Goal: Task Accomplishment & Management: Complete application form

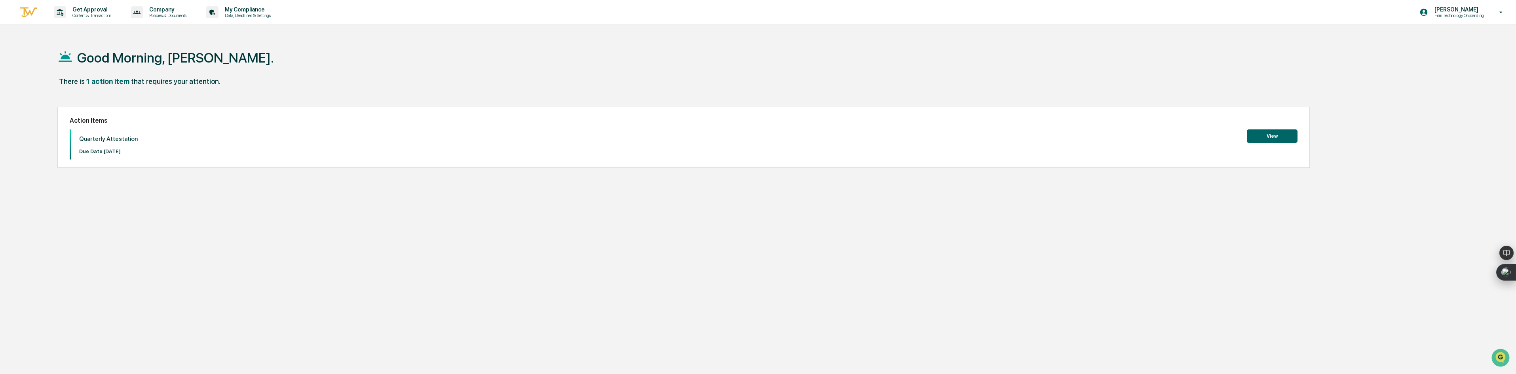
click at [1261, 137] on button "View" at bounding box center [1272, 135] width 51 height 13
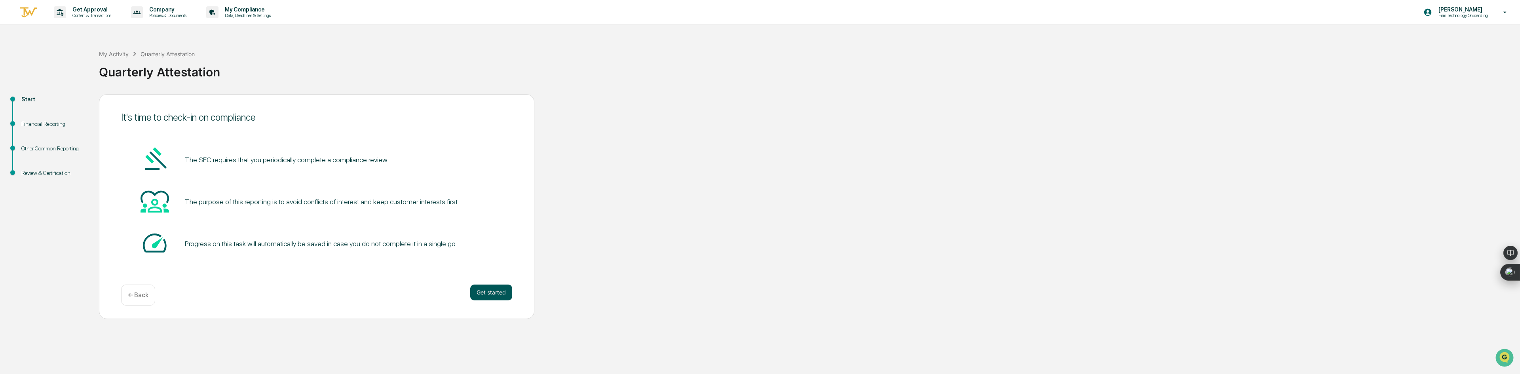
click at [480, 292] on button "Get started" at bounding box center [491, 293] width 42 height 16
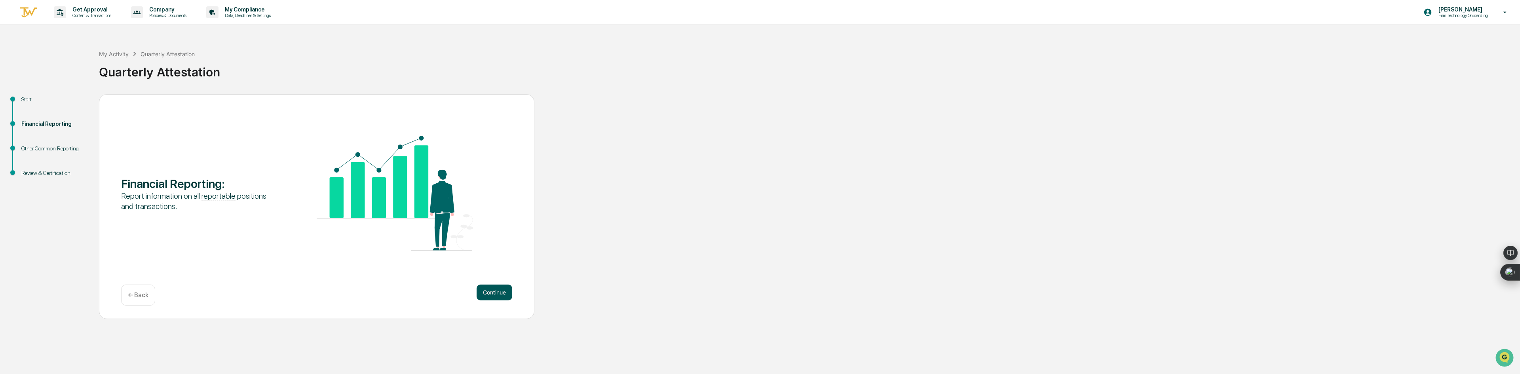
click at [484, 291] on button "Continue" at bounding box center [495, 293] width 36 height 16
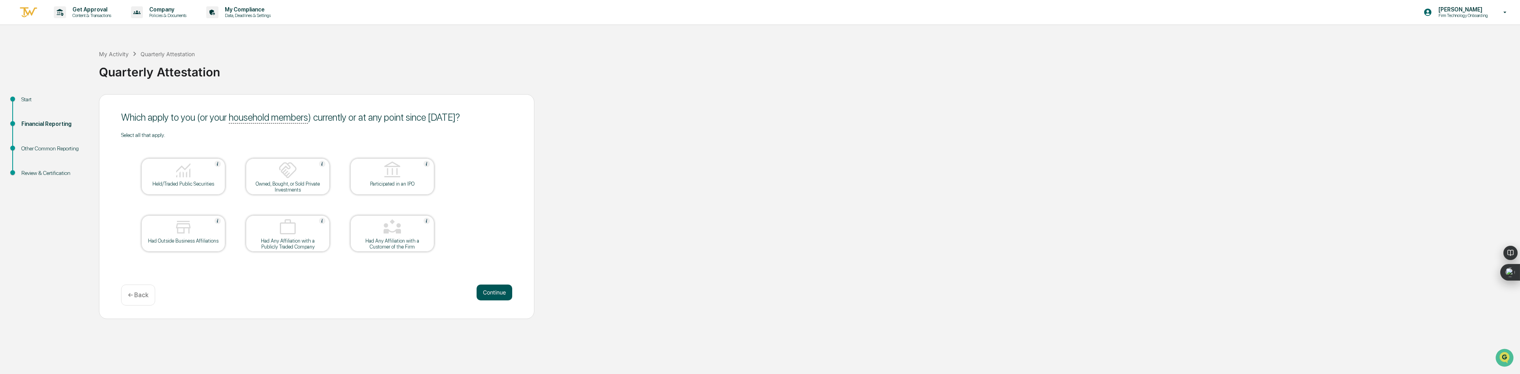
click at [488, 295] on button "Continue" at bounding box center [495, 293] width 36 height 16
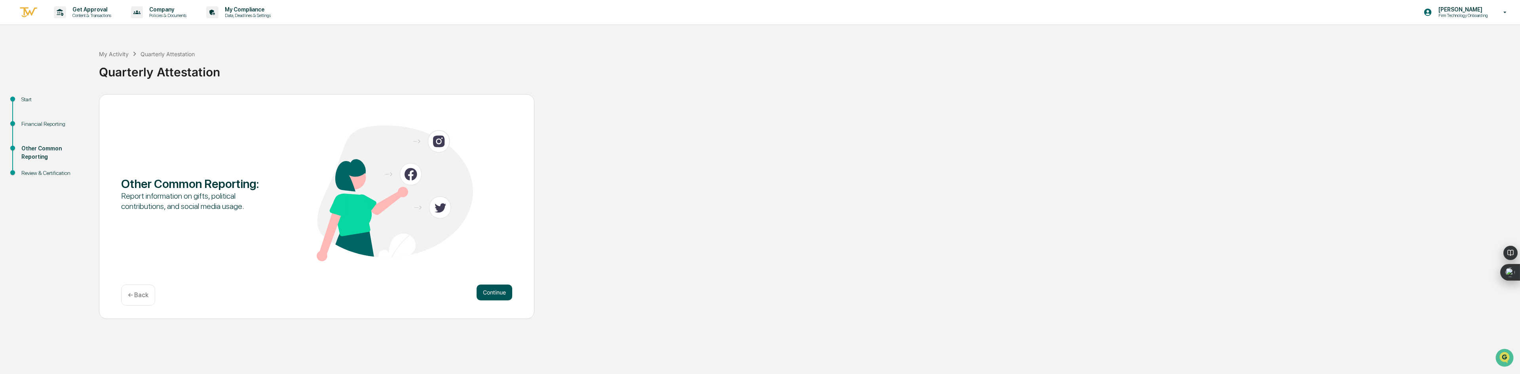
click at [488, 294] on button "Continue" at bounding box center [495, 293] width 36 height 16
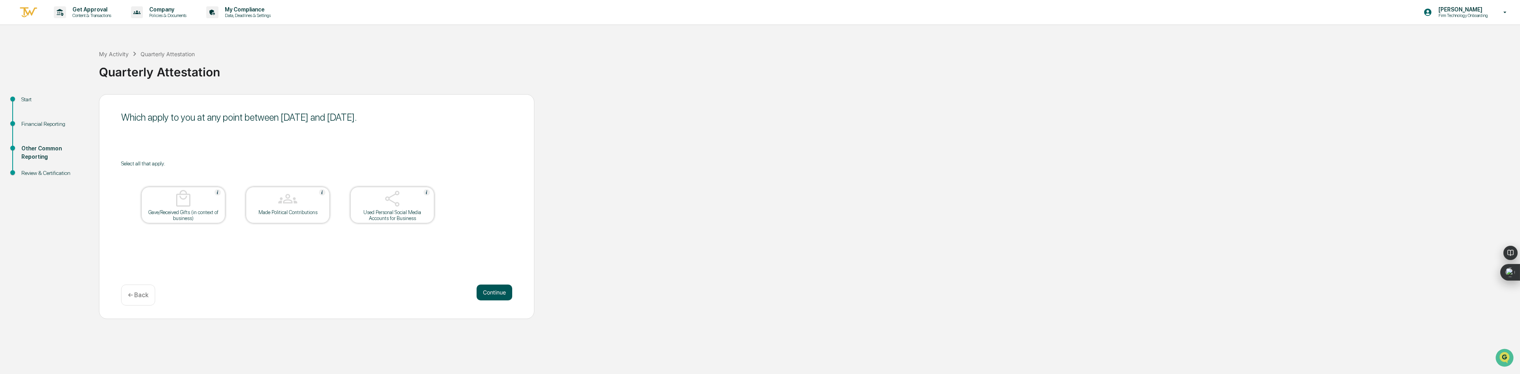
click at [487, 293] on button "Continue" at bounding box center [495, 293] width 36 height 16
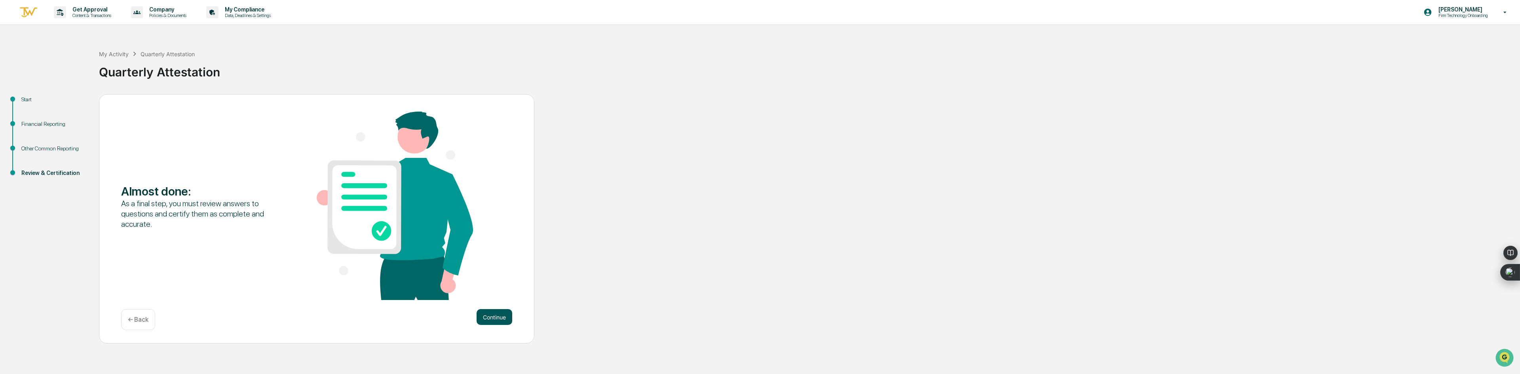
click at [499, 316] on button "Continue" at bounding box center [495, 317] width 36 height 16
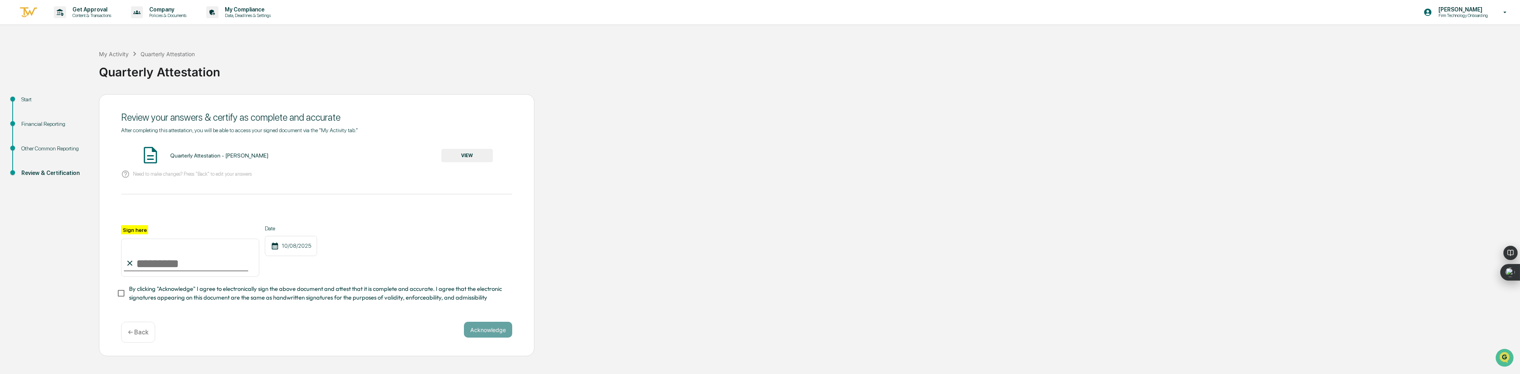
click at [164, 267] on input "Sign here" at bounding box center [190, 258] width 138 height 38
type input "**********"
click at [469, 155] on button "VIEW" at bounding box center [466, 155] width 51 height 13
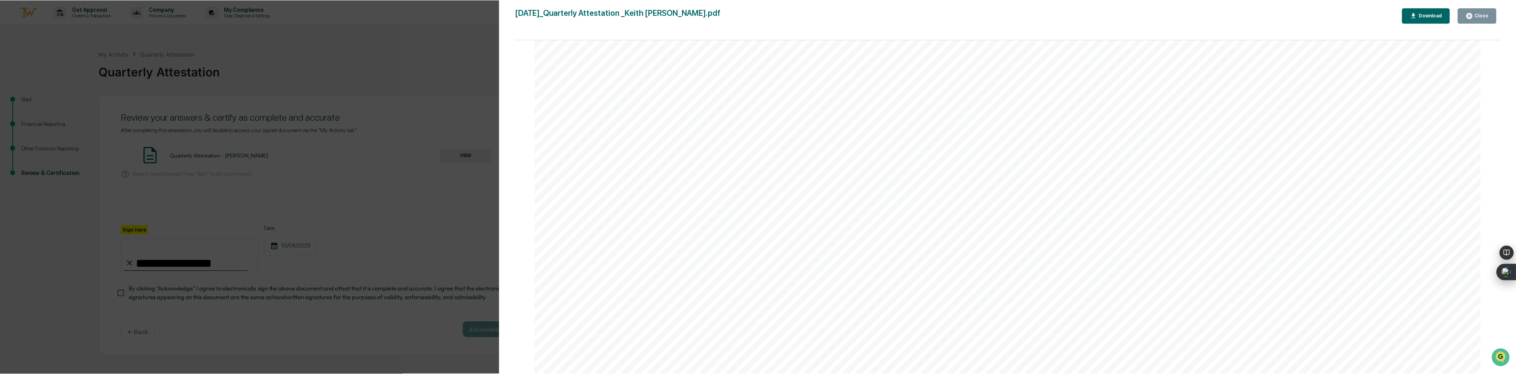
scroll to position [3760, 0]
click at [285, 79] on div "Version History [DATE] 02:20 PM [PERSON_NAME] [DATE]_Quarterly Attestation _Kei…" at bounding box center [760, 187] width 1520 height 374
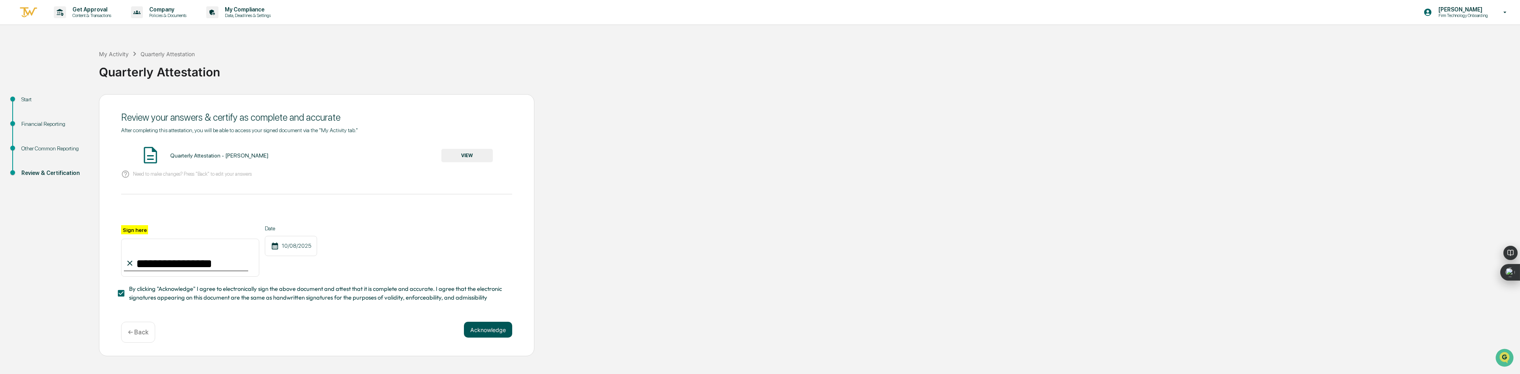
click at [483, 331] on button "Acknowledge" at bounding box center [488, 330] width 48 height 16
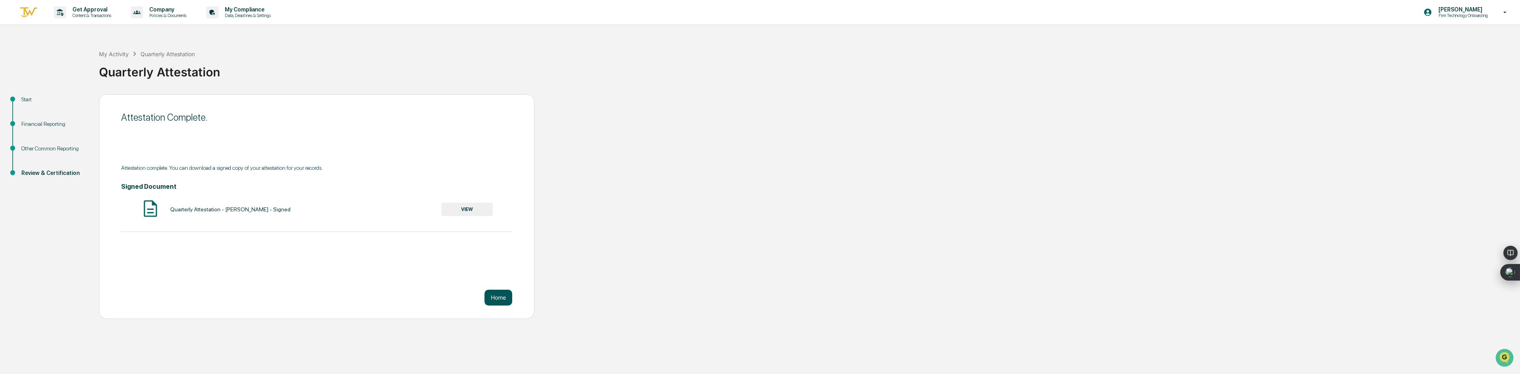
click at [495, 297] on button "Home" at bounding box center [499, 298] width 28 height 16
